Goal: Task Accomplishment & Management: Manage account settings

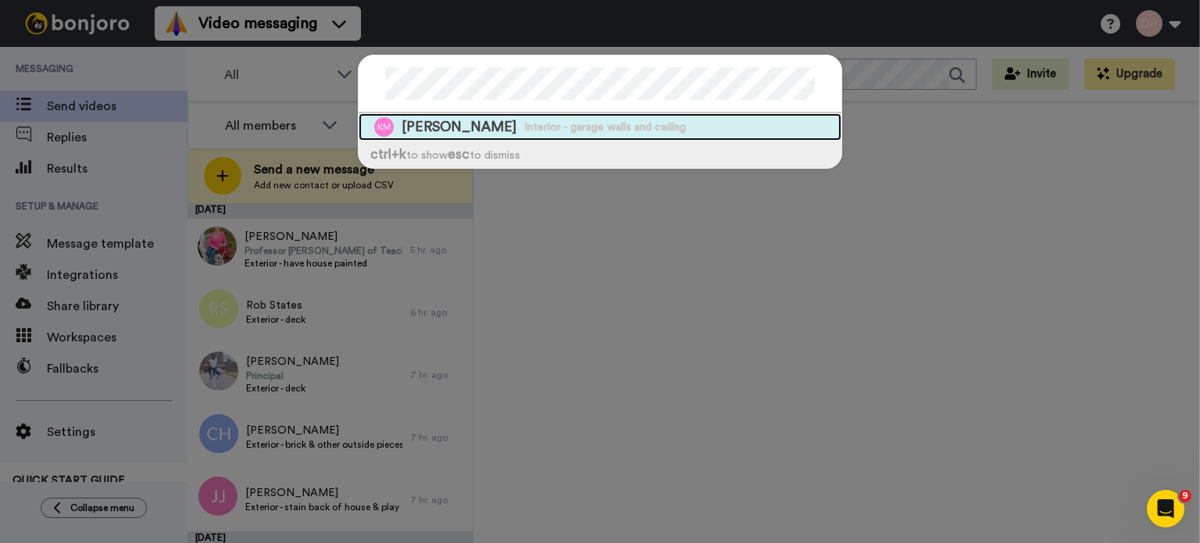
click at [434, 123] on span "[PERSON_NAME]" at bounding box center [458, 127] width 115 height 20
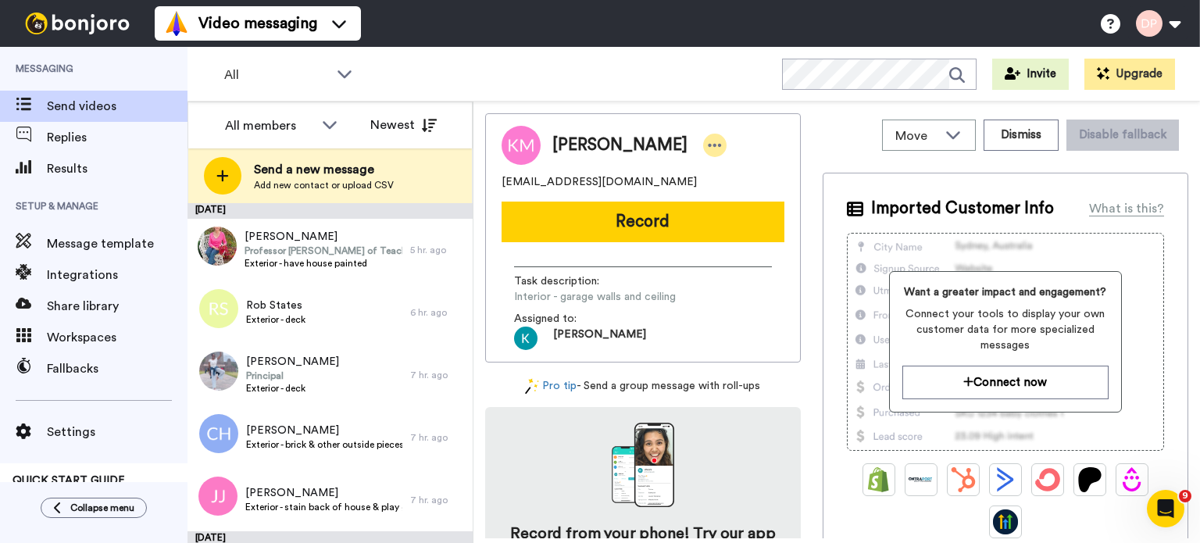
click at [708, 143] on icon at bounding box center [715, 145] width 14 height 16
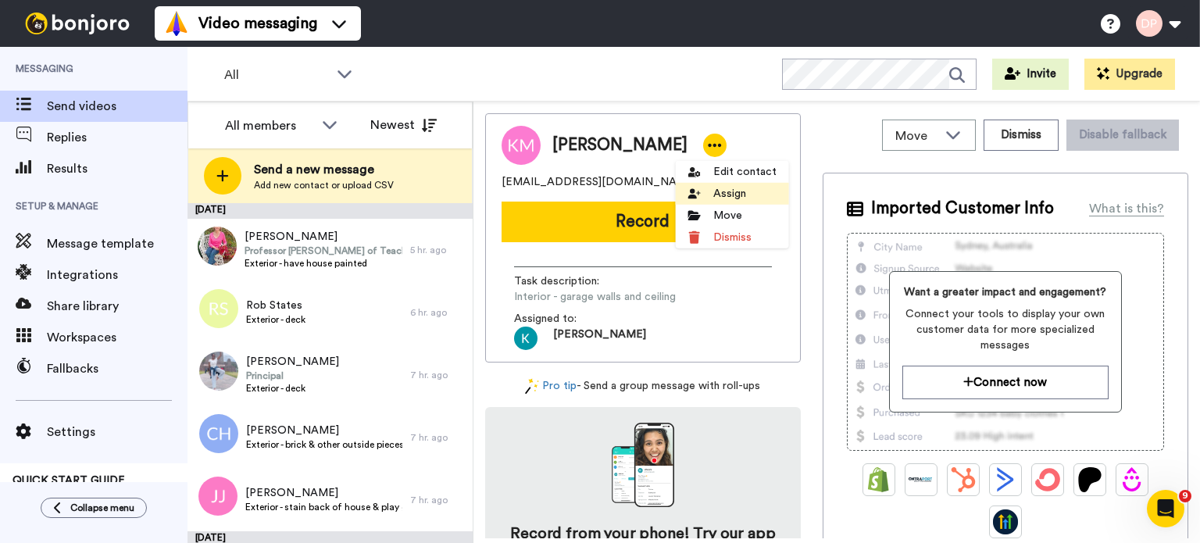
click at [694, 193] on icon at bounding box center [694, 193] width 12 height 12
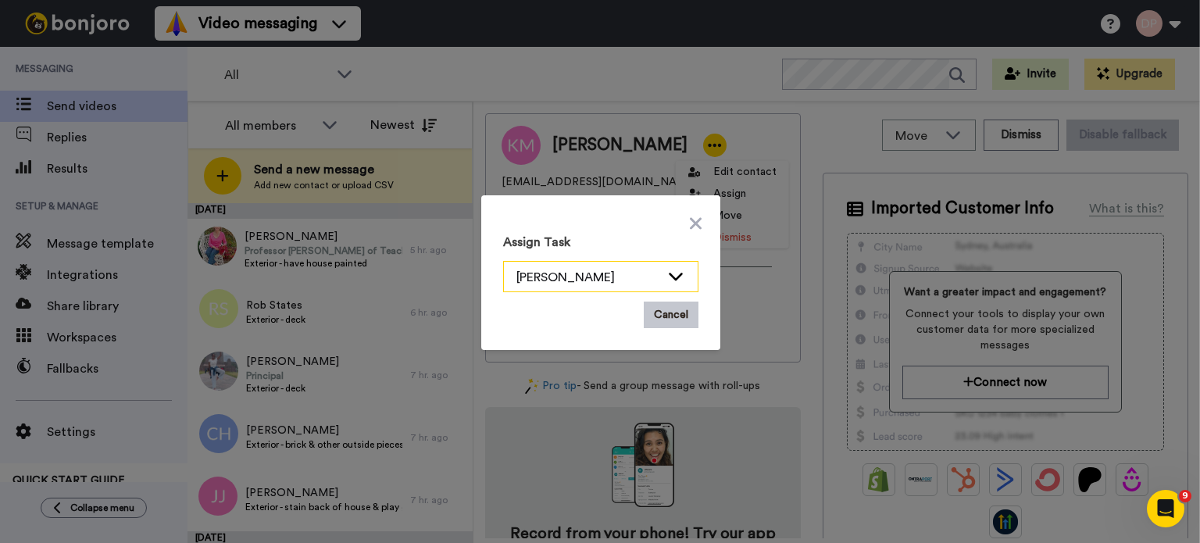
click at [669, 278] on icon at bounding box center [676, 277] width 14 height 8
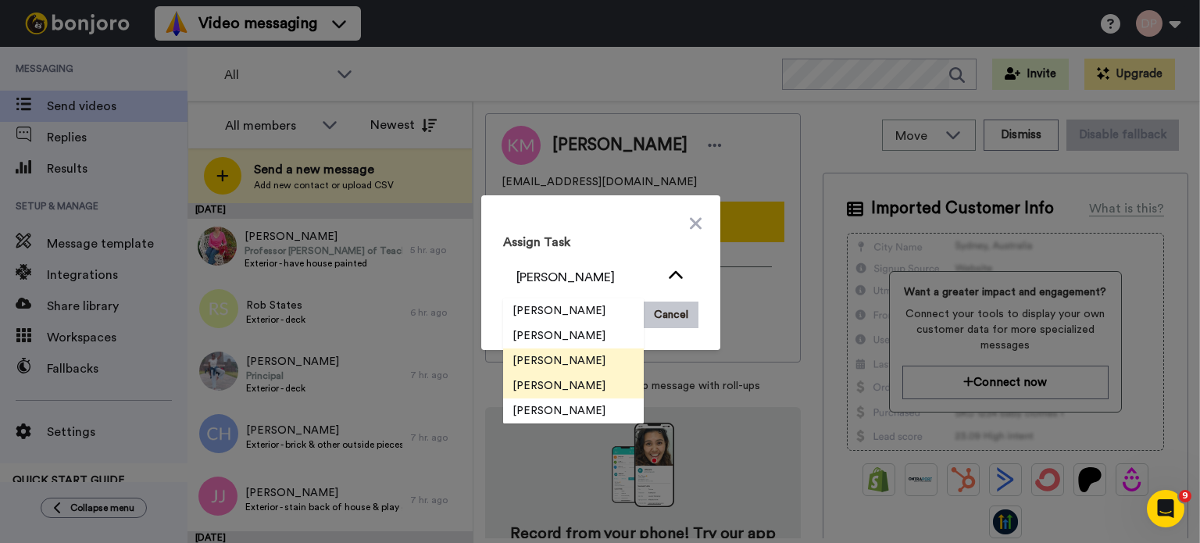
click at [565, 387] on span "[PERSON_NAME]" at bounding box center [559, 386] width 112 height 16
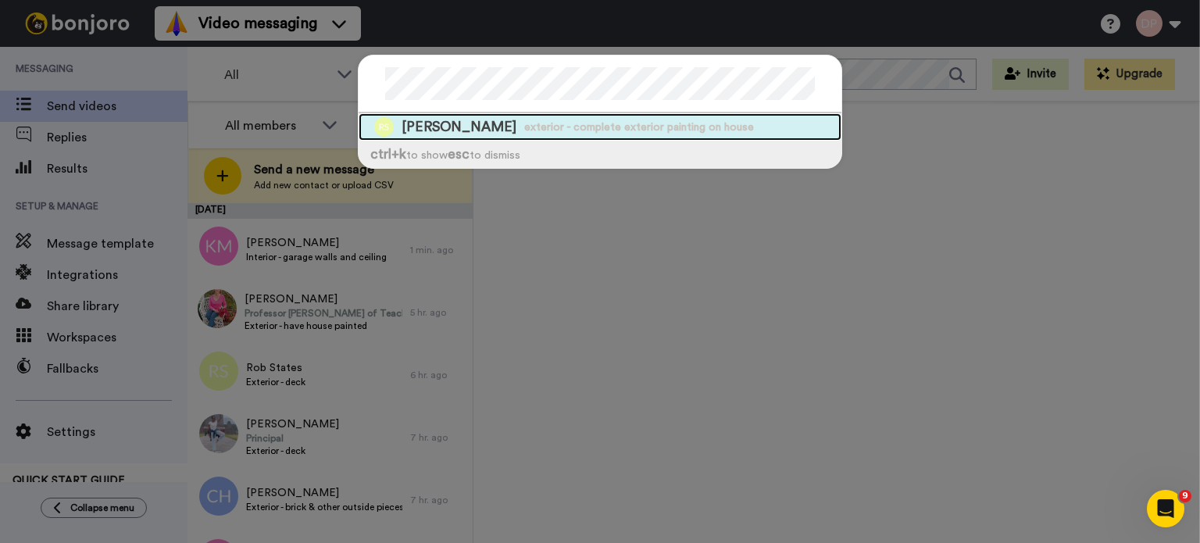
click at [447, 129] on span "[PERSON_NAME]" at bounding box center [458, 127] width 115 height 20
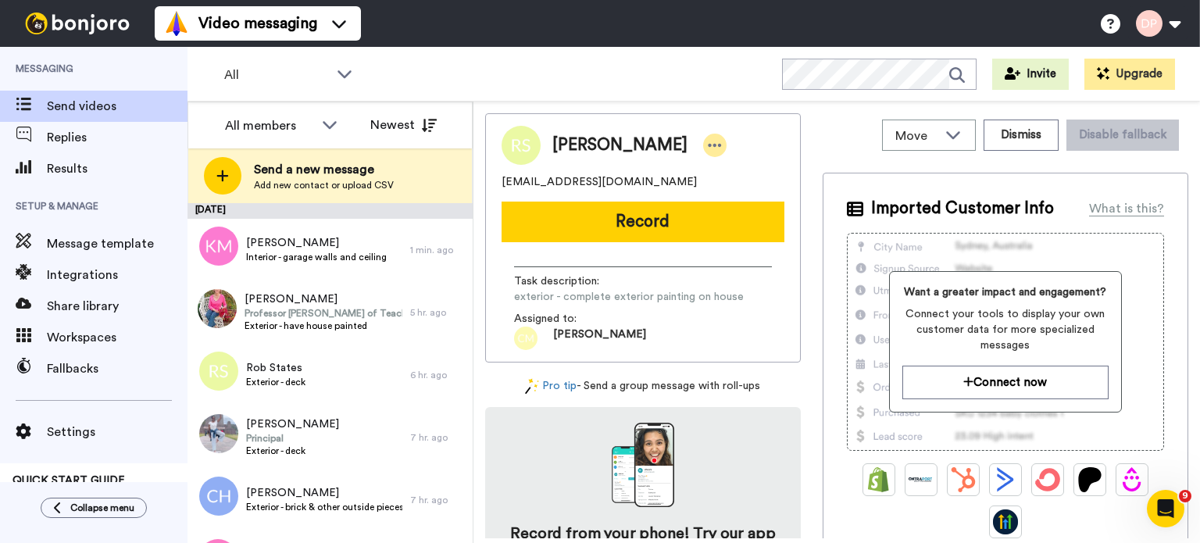
click at [708, 143] on icon at bounding box center [715, 145] width 14 height 16
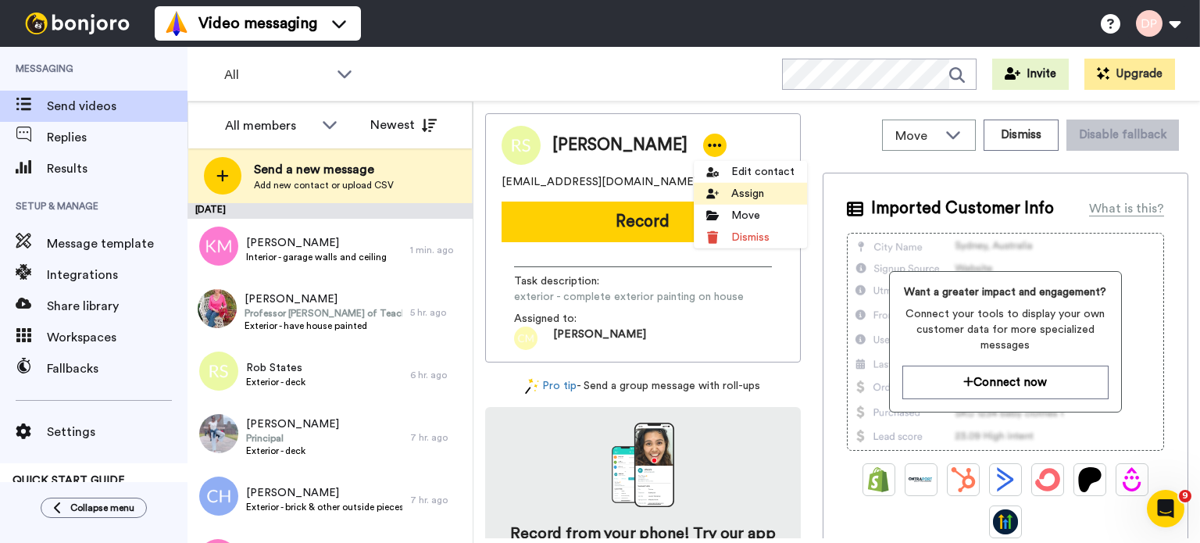
click at [728, 194] on li "Assign" at bounding box center [750, 194] width 113 height 22
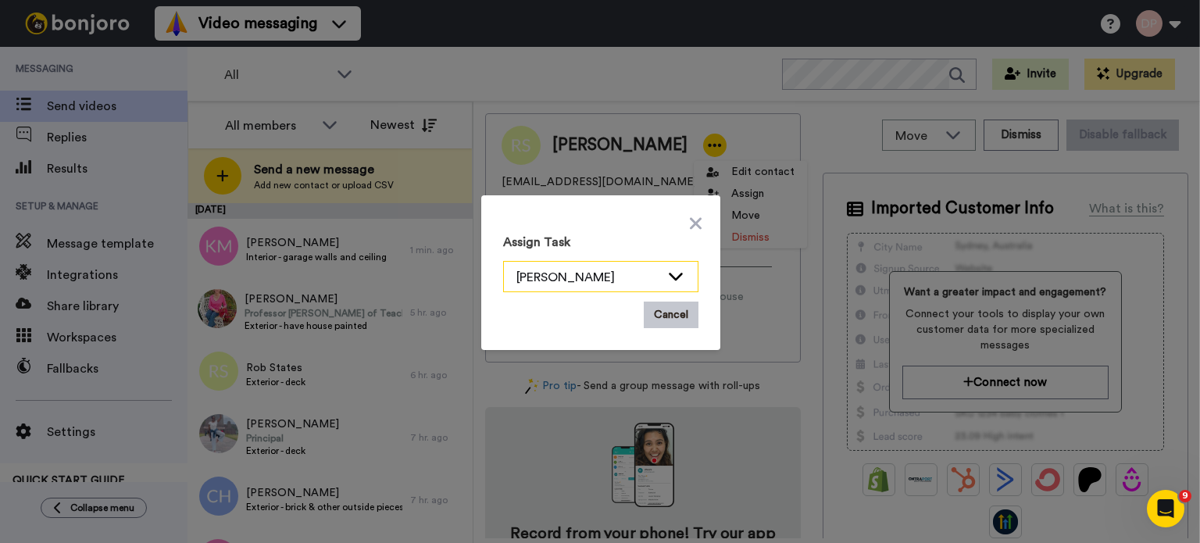
click at [669, 274] on icon at bounding box center [675, 276] width 19 height 16
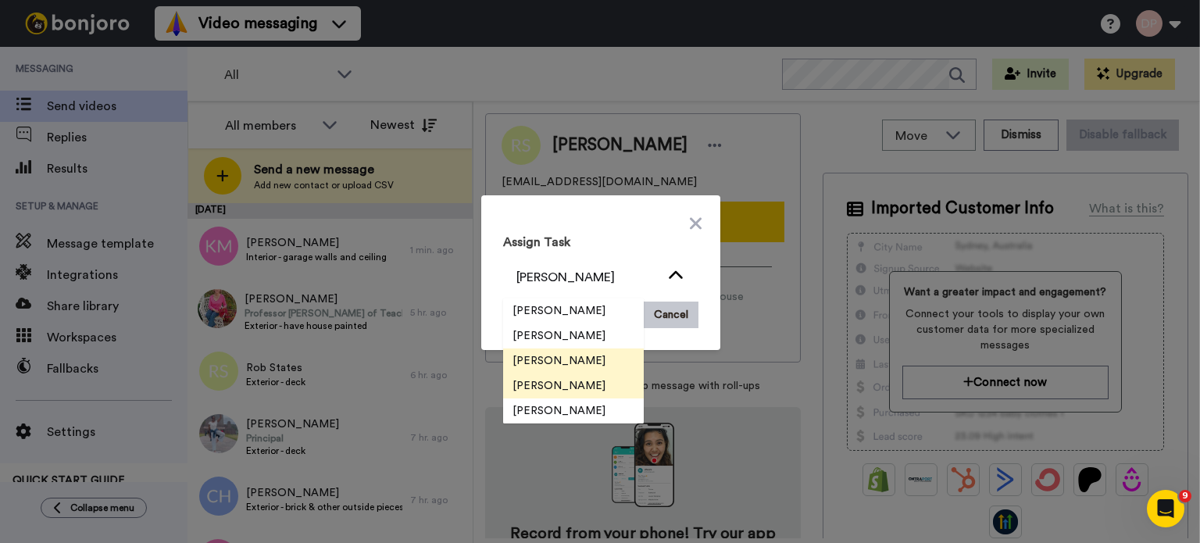
click at [586, 361] on span "[PERSON_NAME]" at bounding box center [559, 361] width 112 height 16
